Goal: Find specific page/section: Find specific page/section

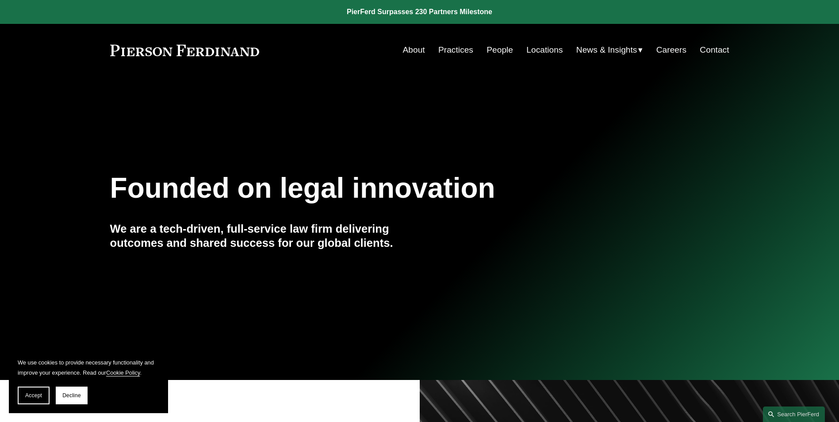
click at [492, 51] on link "People" at bounding box center [499, 50] width 27 height 17
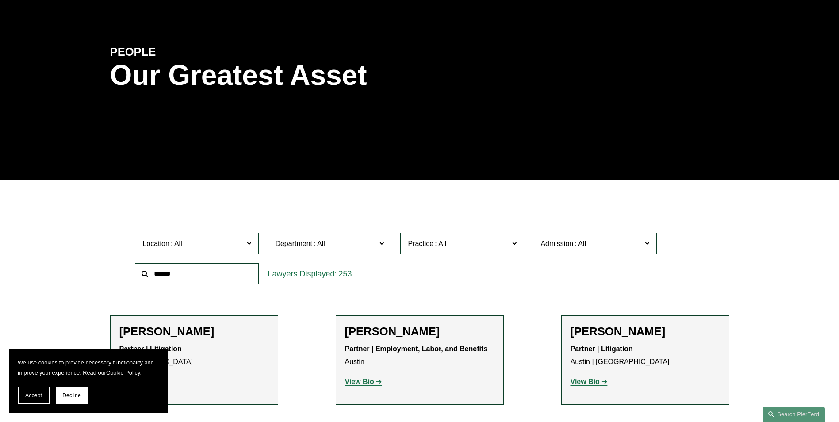
scroll to position [177, 0]
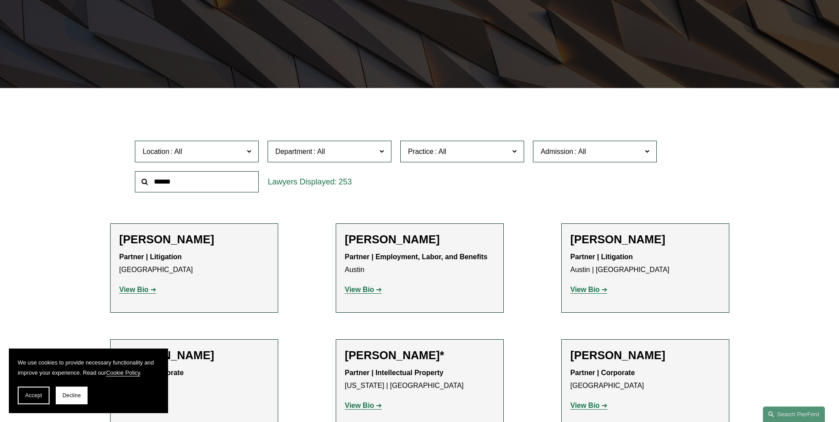
click at [193, 183] on input "text" at bounding box center [197, 182] width 124 height 22
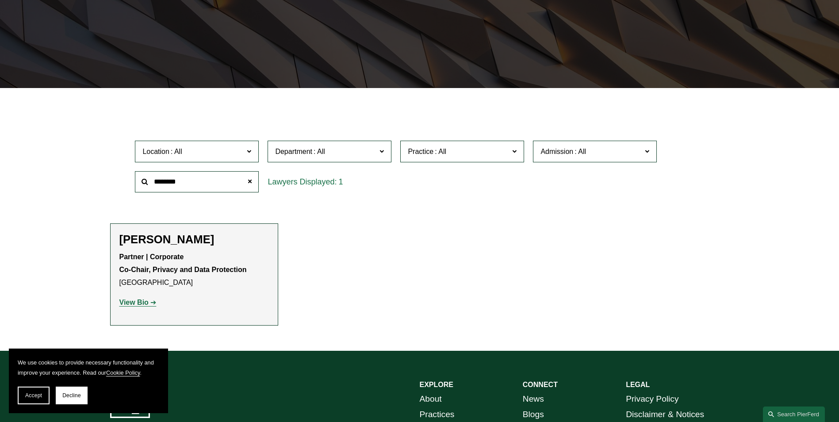
type input "********"
